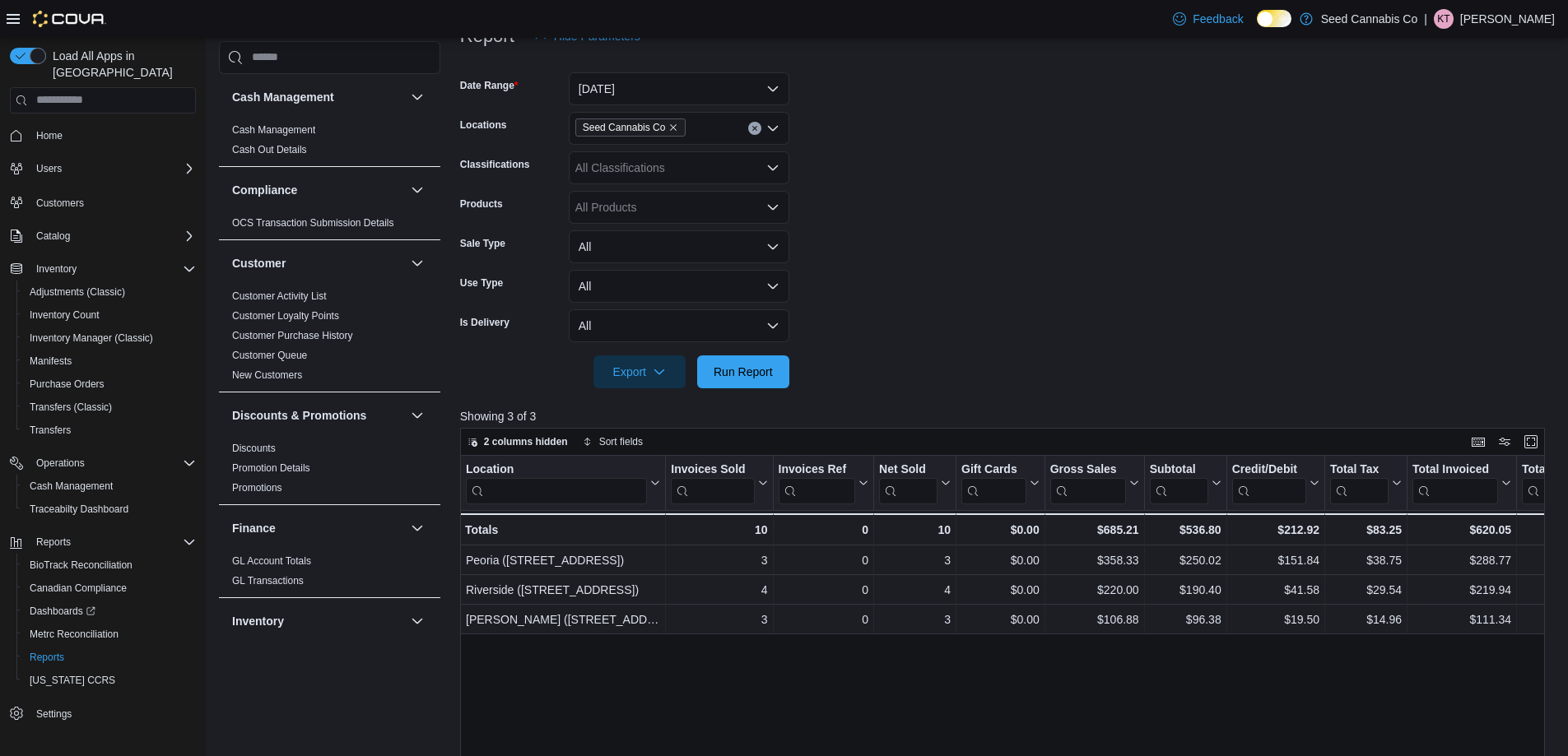
scroll to position [246, 0]
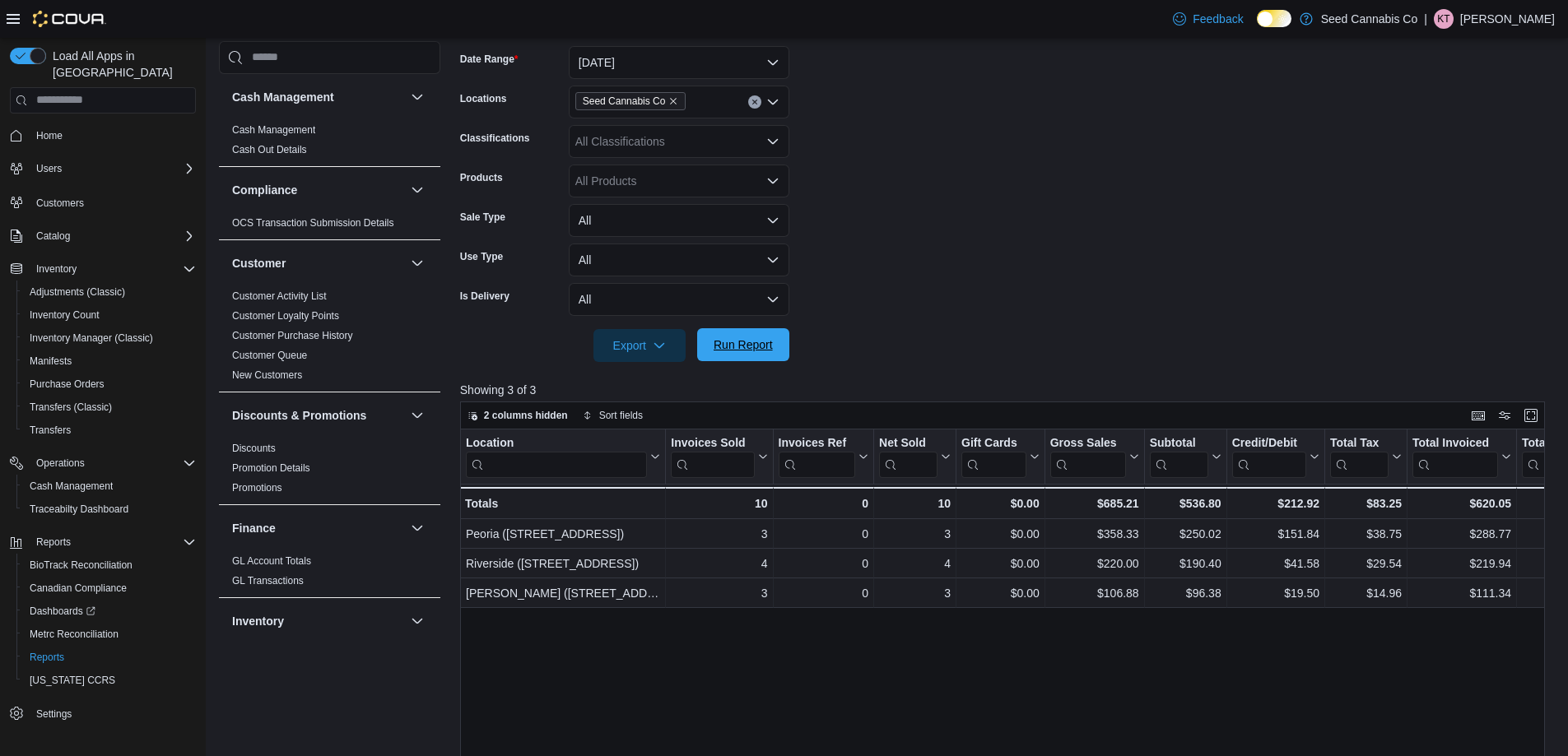
click at [766, 346] on span "Run Report" at bounding box center [743, 344] width 59 height 17
